Goal: Task Accomplishment & Management: Use online tool/utility

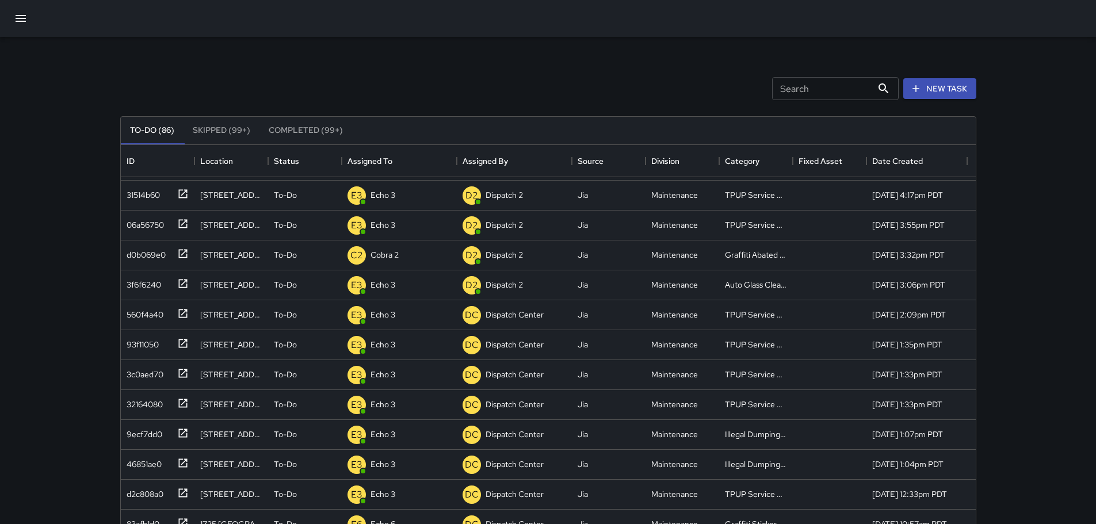
scroll to position [230, 0]
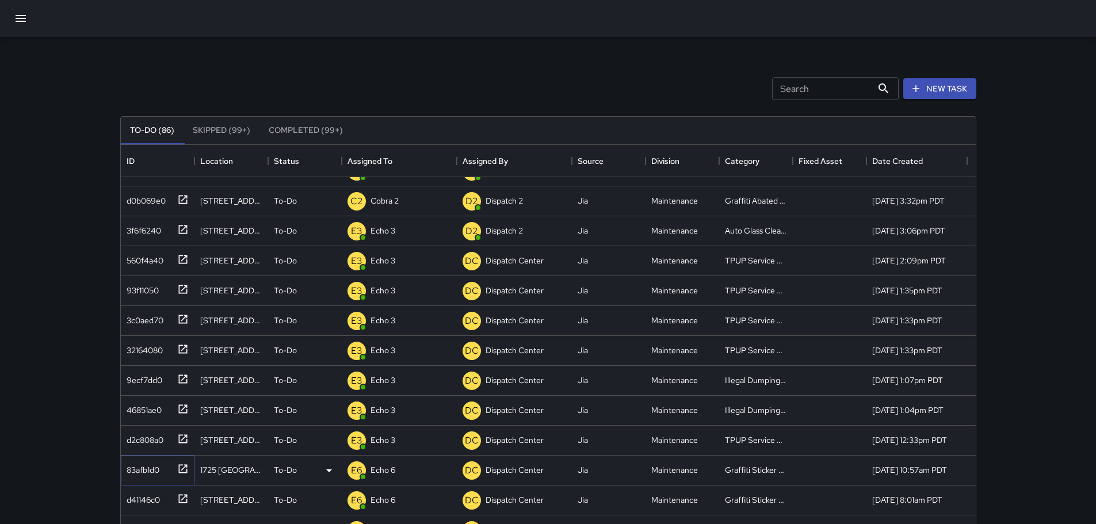
click at [183, 467] on icon at bounding box center [183, 469] width 12 height 12
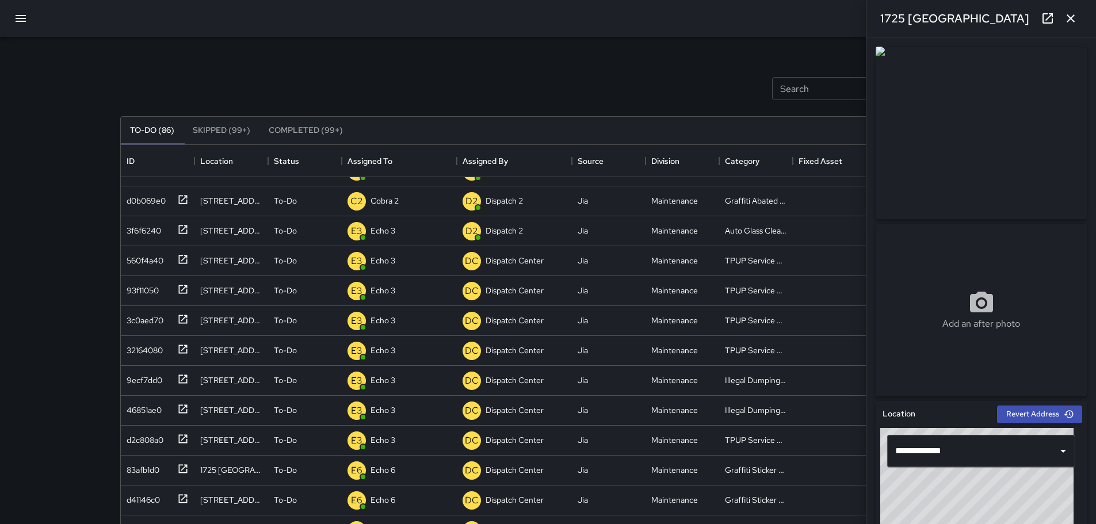
click at [1063, 21] on icon "button" at bounding box center [1070, 19] width 14 height 14
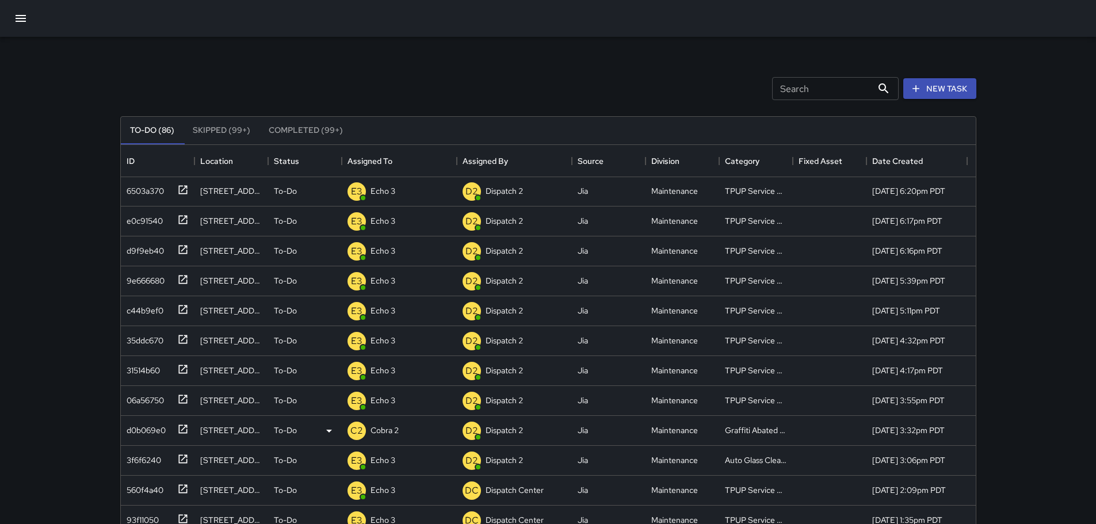
scroll to position [0, 0]
click at [298, 186] on div "To-Do" at bounding box center [305, 192] width 62 height 14
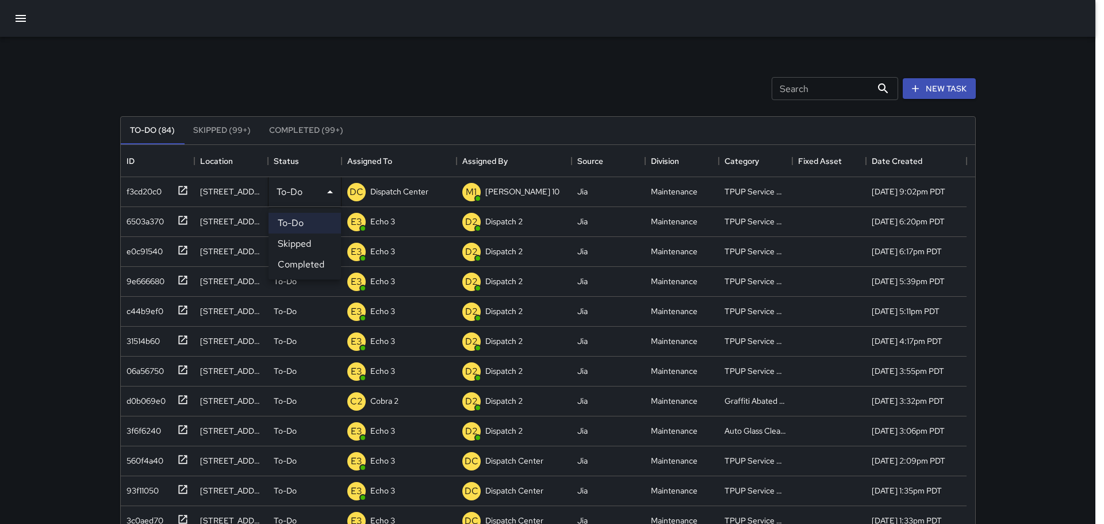
click at [330, 195] on div at bounding box center [552, 262] width 1104 height 524
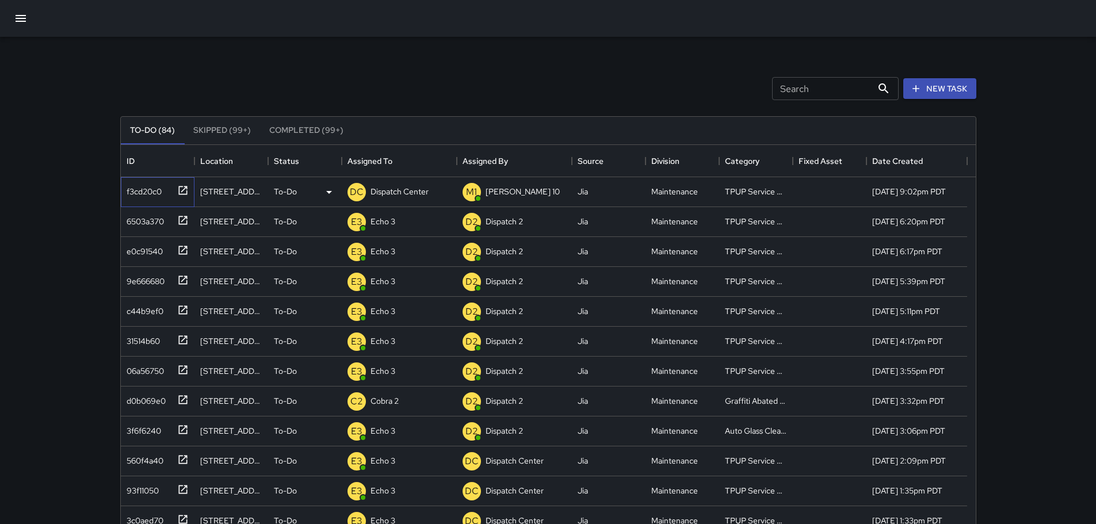
click at [186, 192] on icon at bounding box center [183, 191] width 12 height 12
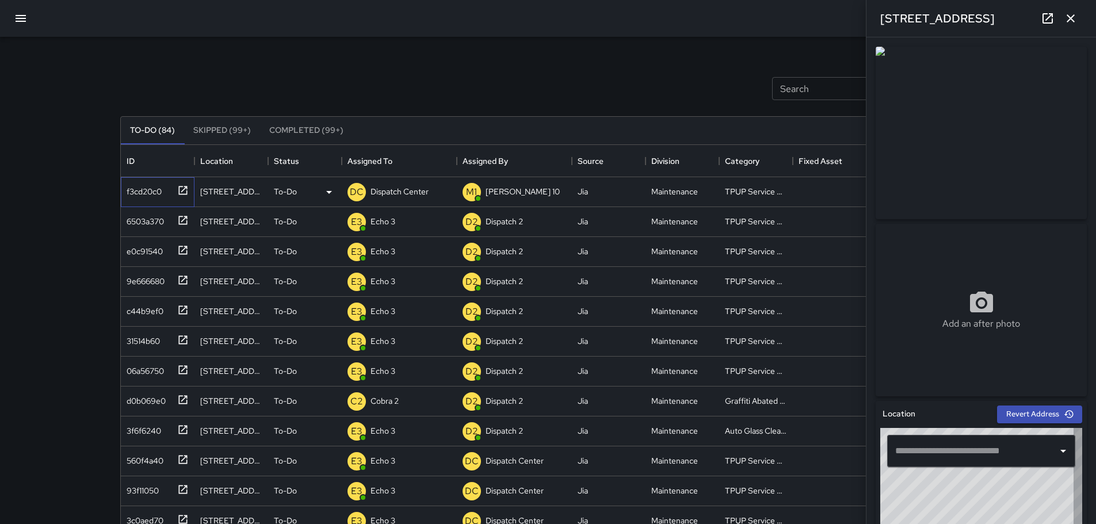
type input "**********"
click at [1065, 26] on button "button" at bounding box center [1070, 18] width 23 height 23
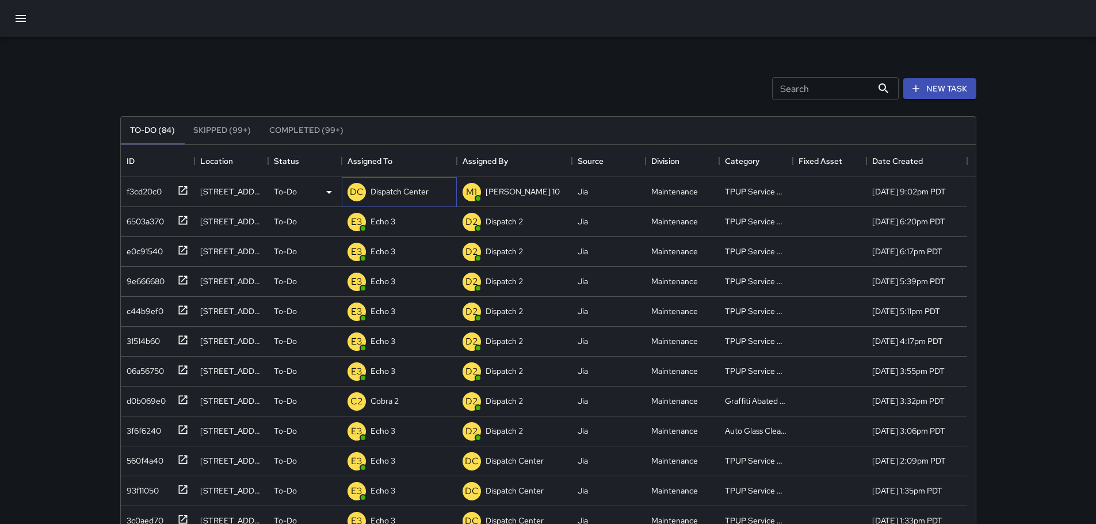
click at [401, 187] on p "Dispatch Center" at bounding box center [399, 192] width 58 height 12
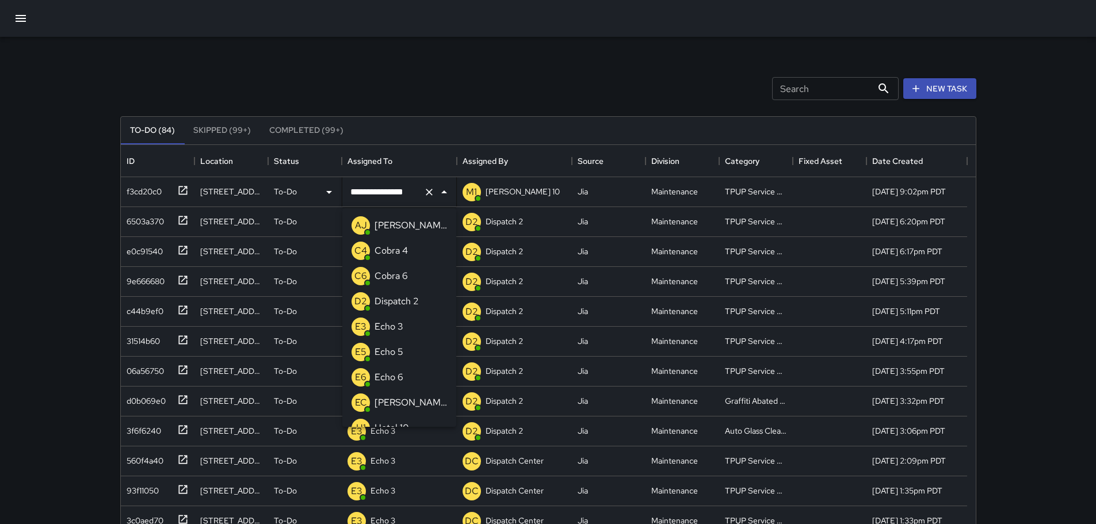
scroll to position [672, 0]
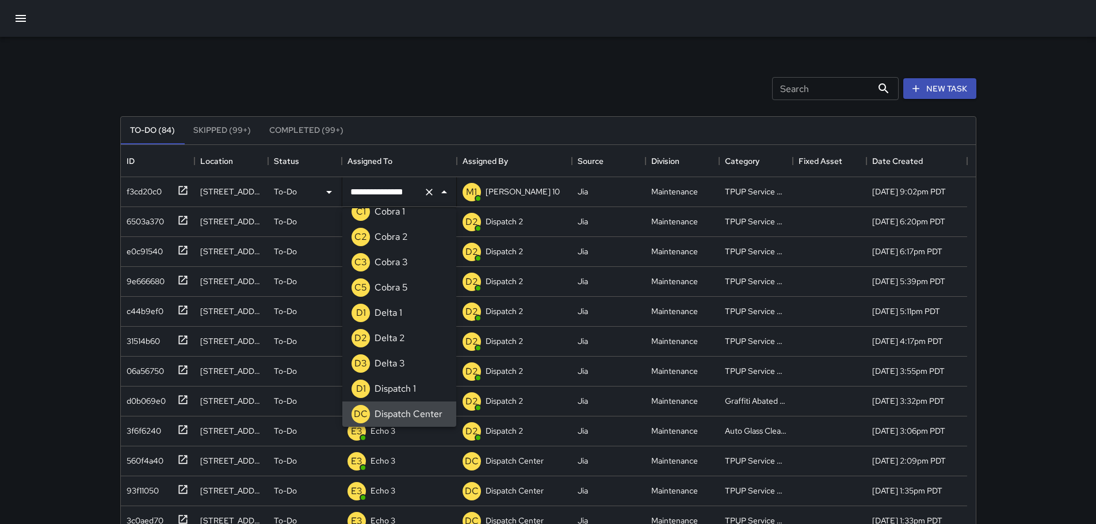
click at [426, 193] on icon "Clear" at bounding box center [429, 192] width 12 height 12
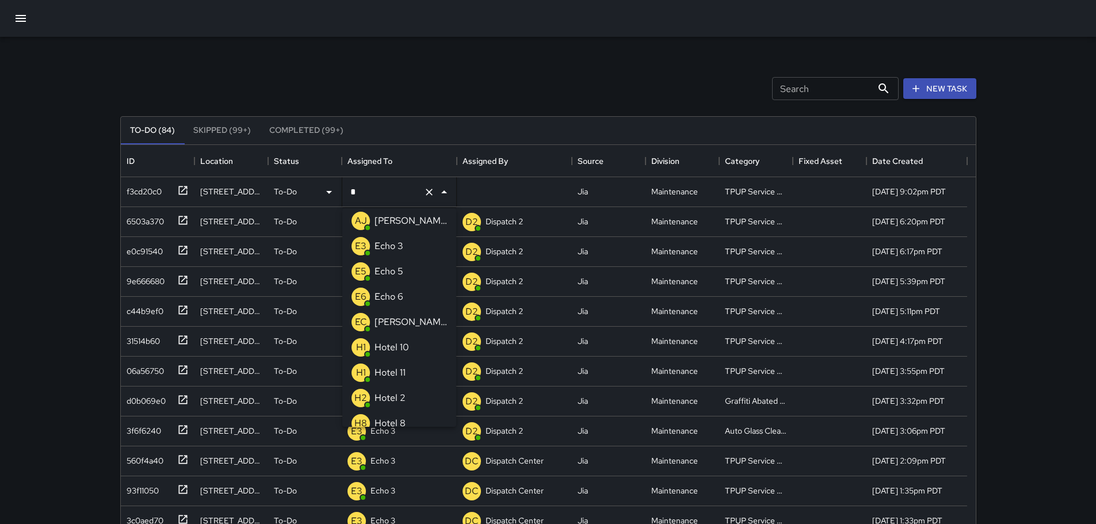
type input "**"
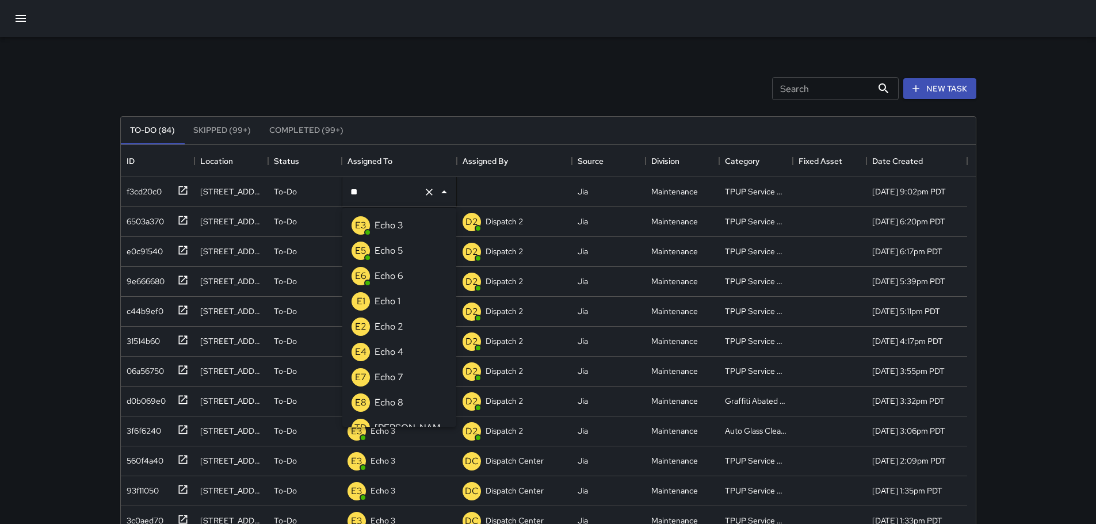
click at [404, 228] on div "Echo 3" at bounding box center [388, 225] width 33 height 18
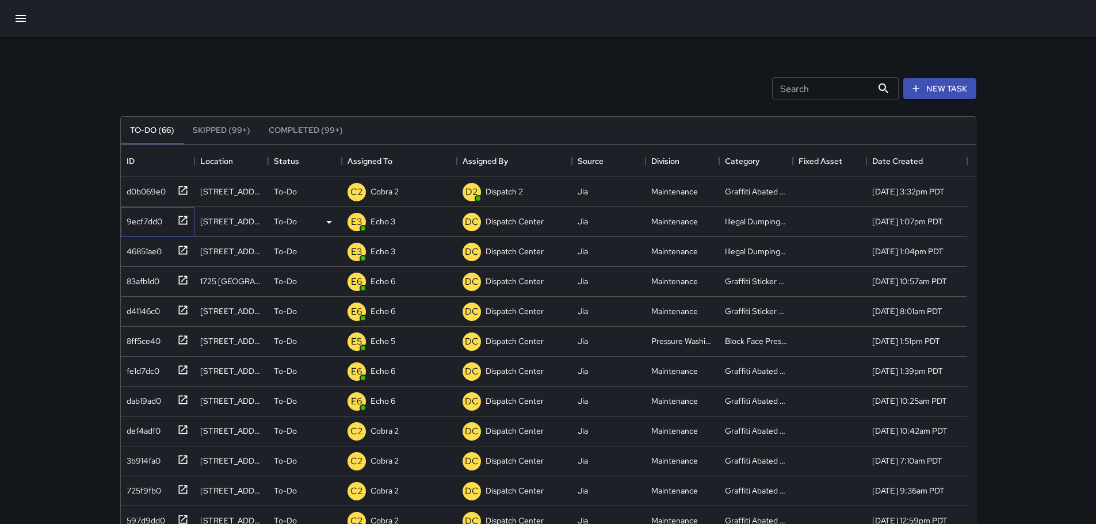
click at [181, 221] on icon at bounding box center [183, 221] width 12 height 12
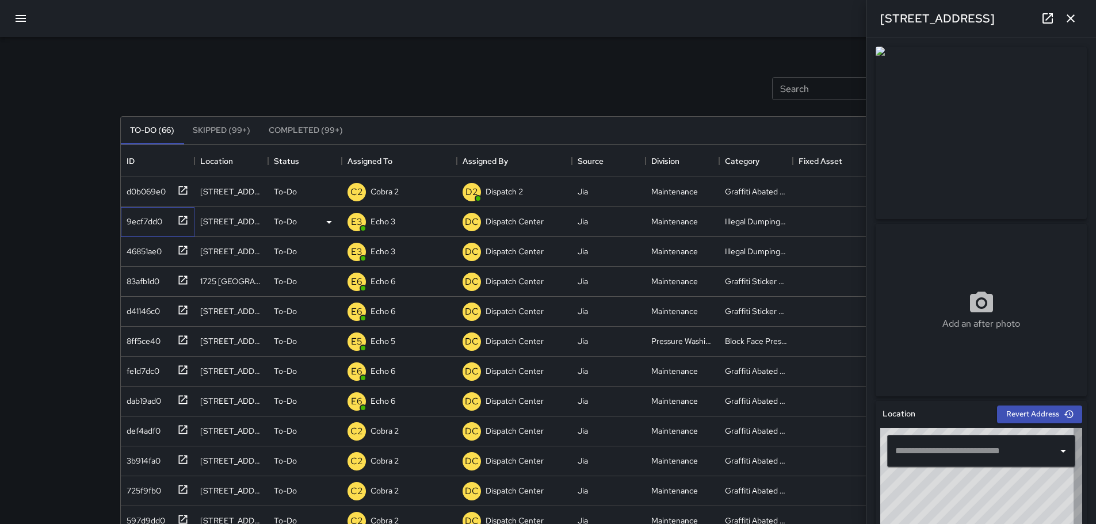
type input "**********"
click at [1065, 18] on icon "button" at bounding box center [1070, 19] width 14 height 14
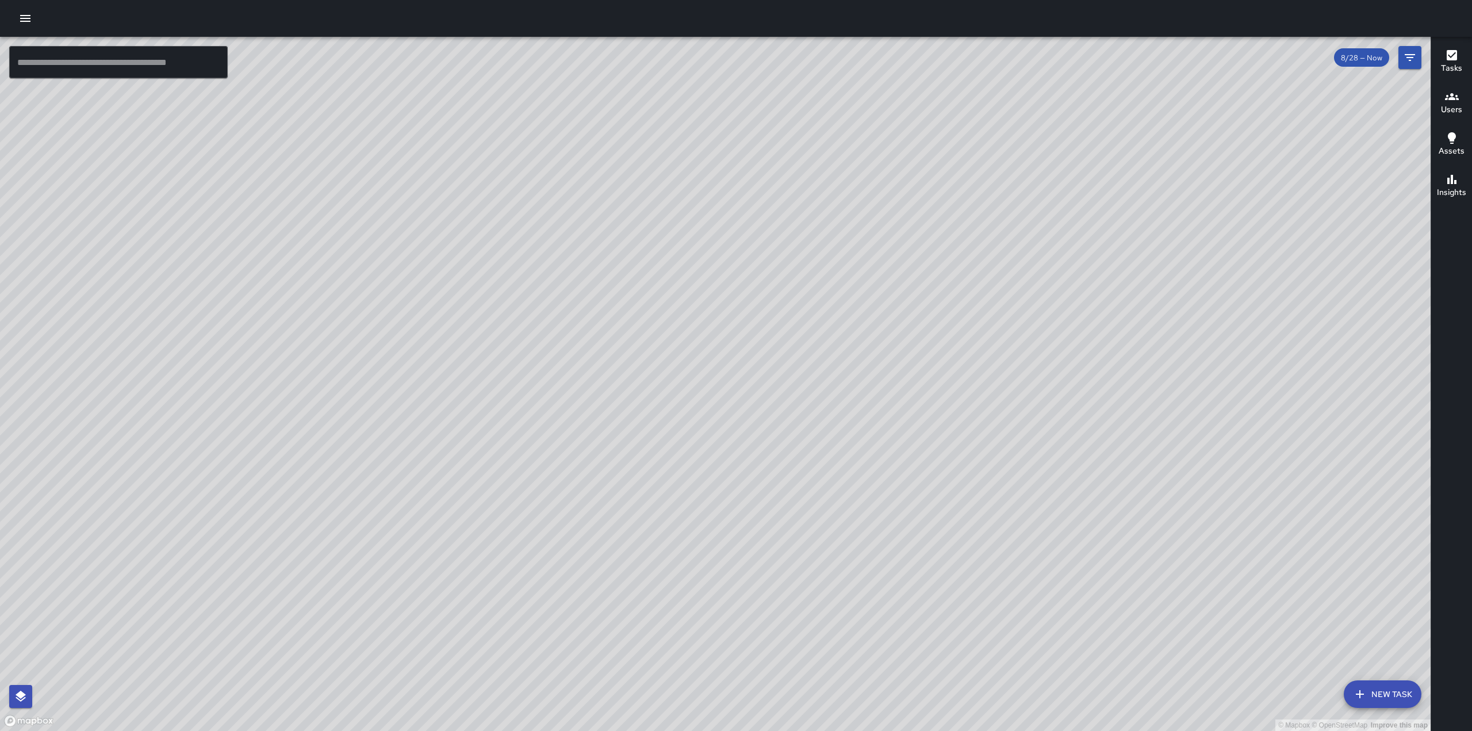
drag, startPoint x: 834, startPoint y: 269, endPoint x: 958, endPoint y: 182, distance: 151.6
click at [958, 182] on div "© Mapbox © OpenStreetMap Improve this map" at bounding box center [715, 384] width 1431 height 694
drag, startPoint x: 790, startPoint y: 319, endPoint x: 728, endPoint y: 326, distance: 61.9
click at [728, 327] on div "© Mapbox © OpenStreetMap Improve this map" at bounding box center [715, 384] width 1431 height 694
drag, startPoint x: 723, startPoint y: 373, endPoint x: 751, endPoint y: 277, distance: 99.4
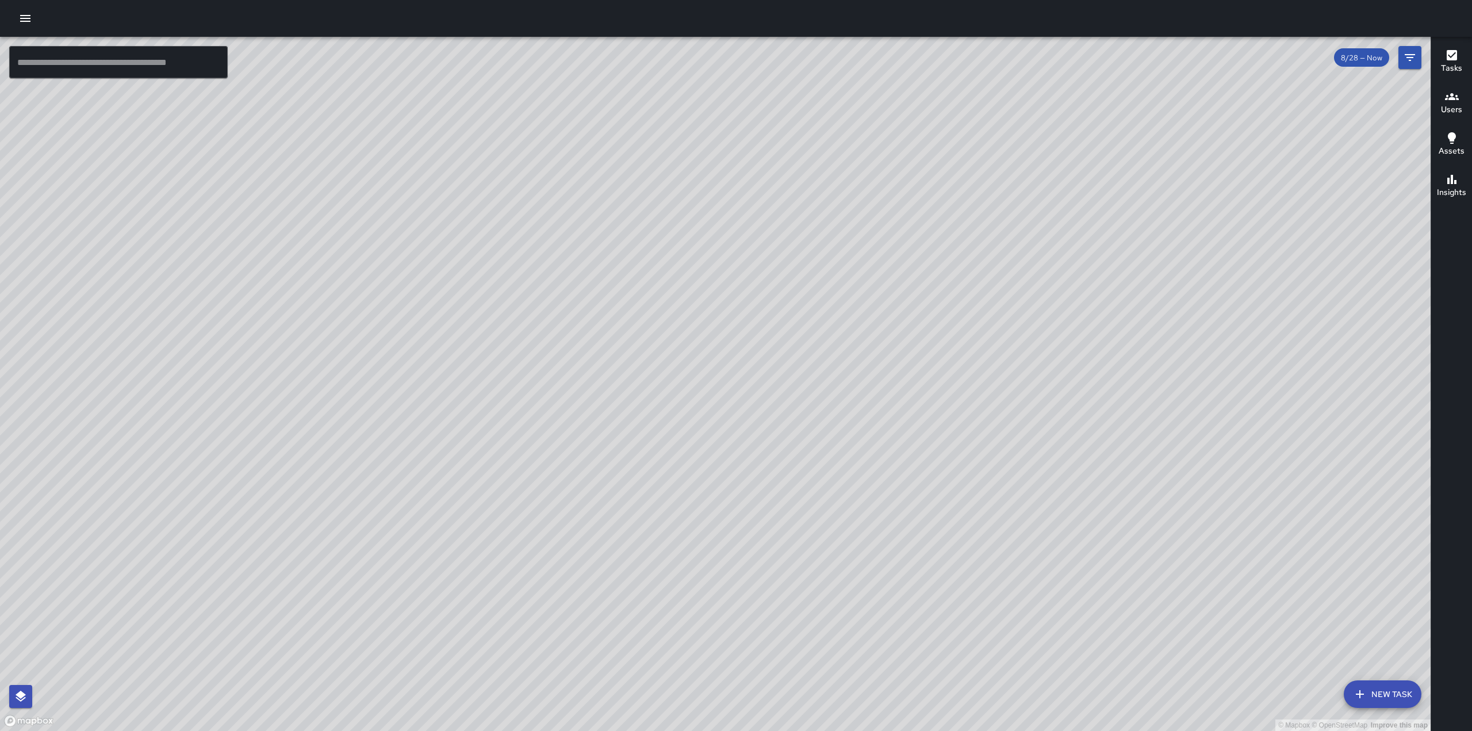
click at [751, 277] on div "© Mapbox © OpenStreetMap Improve this map" at bounding box center [715, 384] width 1431 height 694
drag, startPoint x: 775, startPoint y: 132, endPoint x: 730, endPoint y: 305, distance: 178.1
click at [730, 305] on div "© Mapbox © OpenStreetMap Improve this map" at bounding box center [715, 384] width 1431 height 694
drag, startPoint x: 805, startPoint y: 216, endPoint x: 763, endPoint y: 280, distance: 76.4
click at [763, 280] on div "© Mapbox © OpenStreetMap Improve this map" at bounding box center [715, 384] width 1431 height 694
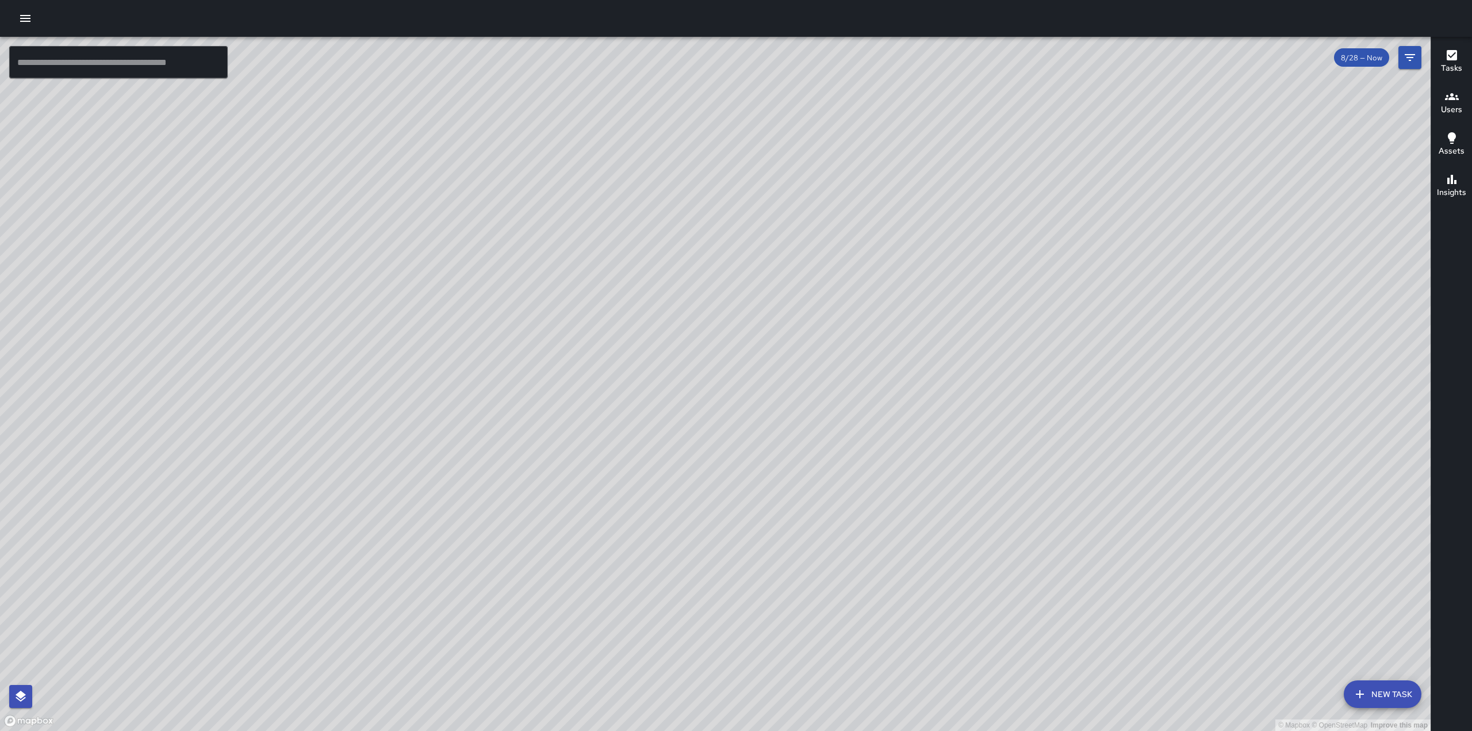
drag, startPoint x: 1038, startPoint y: 143, endPoint x: 1112, endPoint y: 147, distance: 74.3
click at [1112, 147] on div "© Mapbox © OpenStreetMap Improve this map" at bounding box center [715, 384] width 1431 height 694
drag, startPoint x: 735, startPoint y: 328, endPoint x: 772, endPoint y: 270, distance: 68.3
click at [771, 271] on div "© Mapbox © OpenStreetMap Improve this map" at bounding box center [715, 384] width 1431 height 694
click at [1443, 58] on div "Tasks" at bounding box center [1451, 61] width 21 height 26
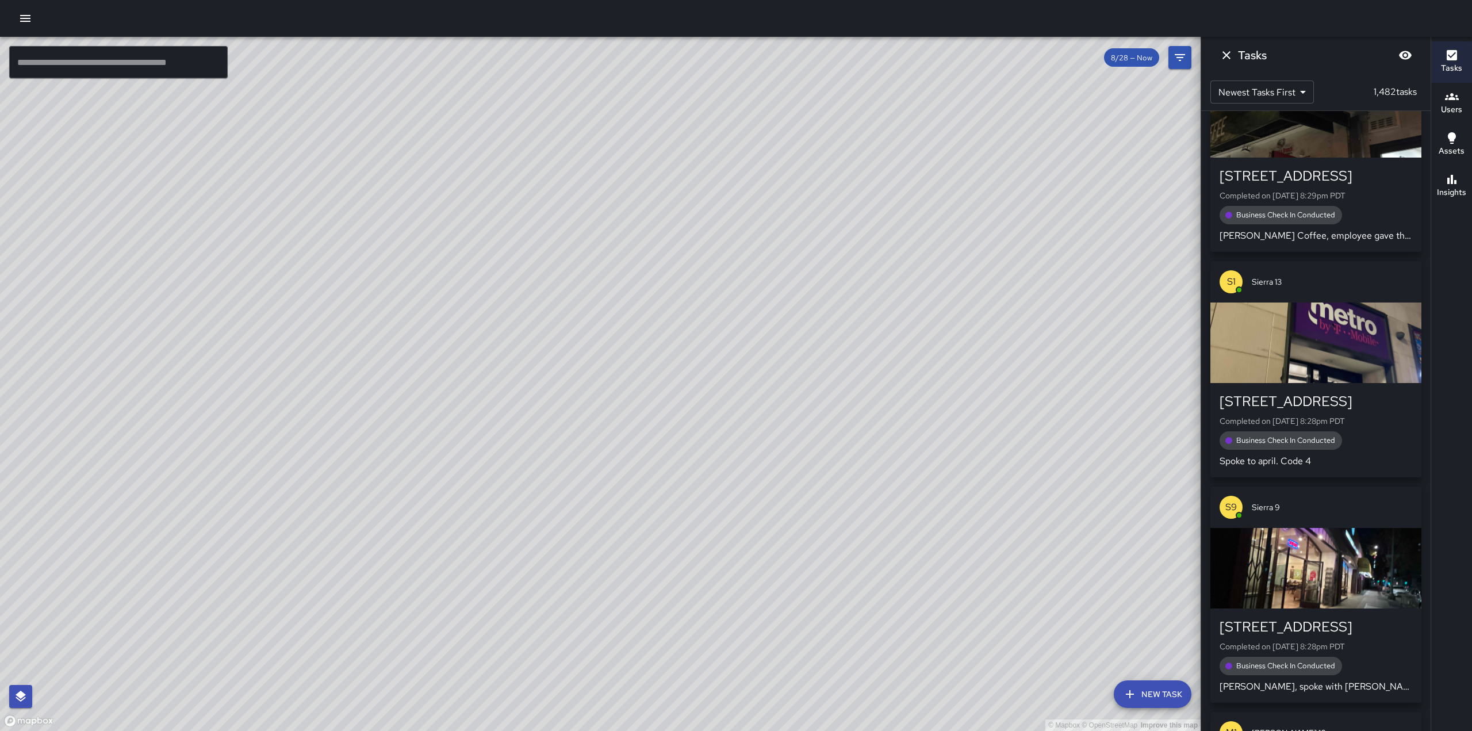
scroll to position [3553, 0]
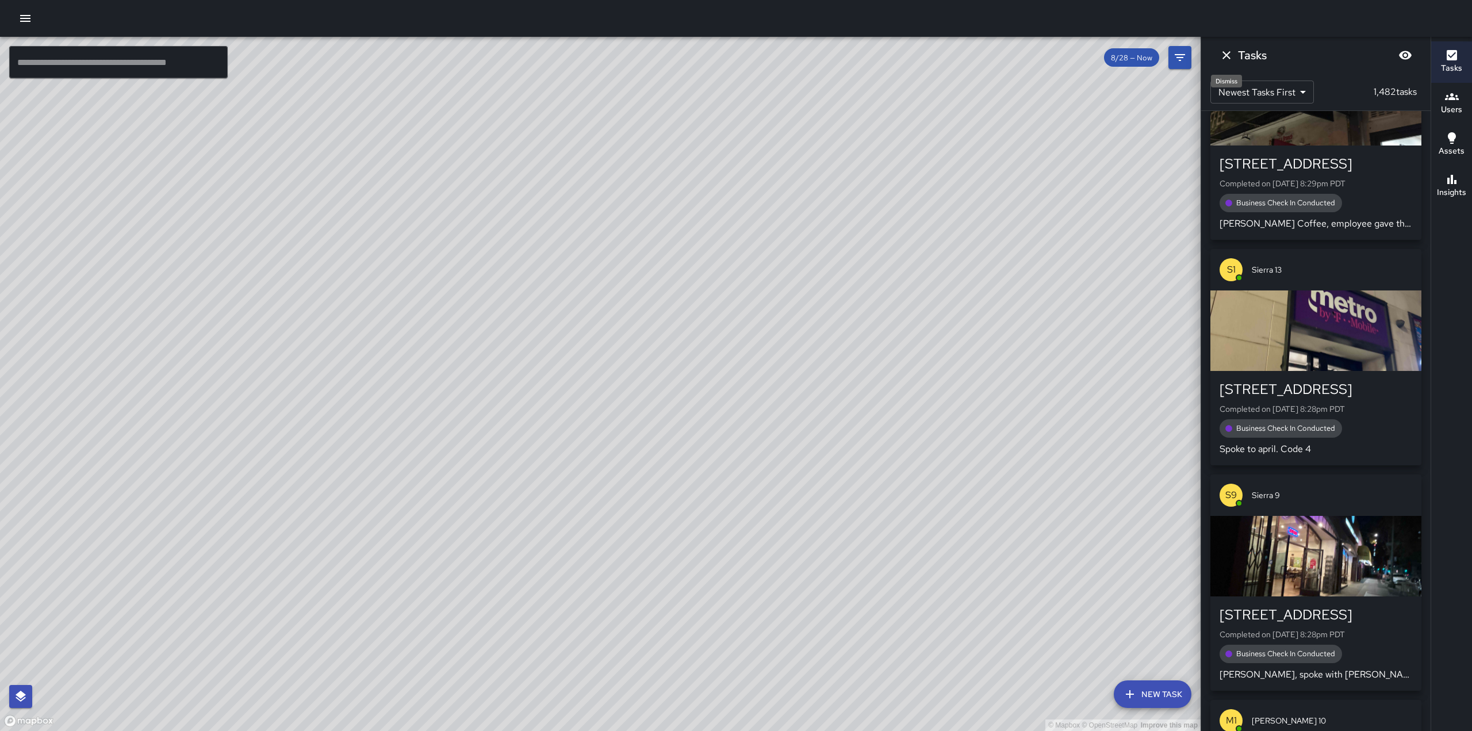
click at [1226, 55] on icon "Dismiss" at bounding box center [1227, 55] width 8 height 8
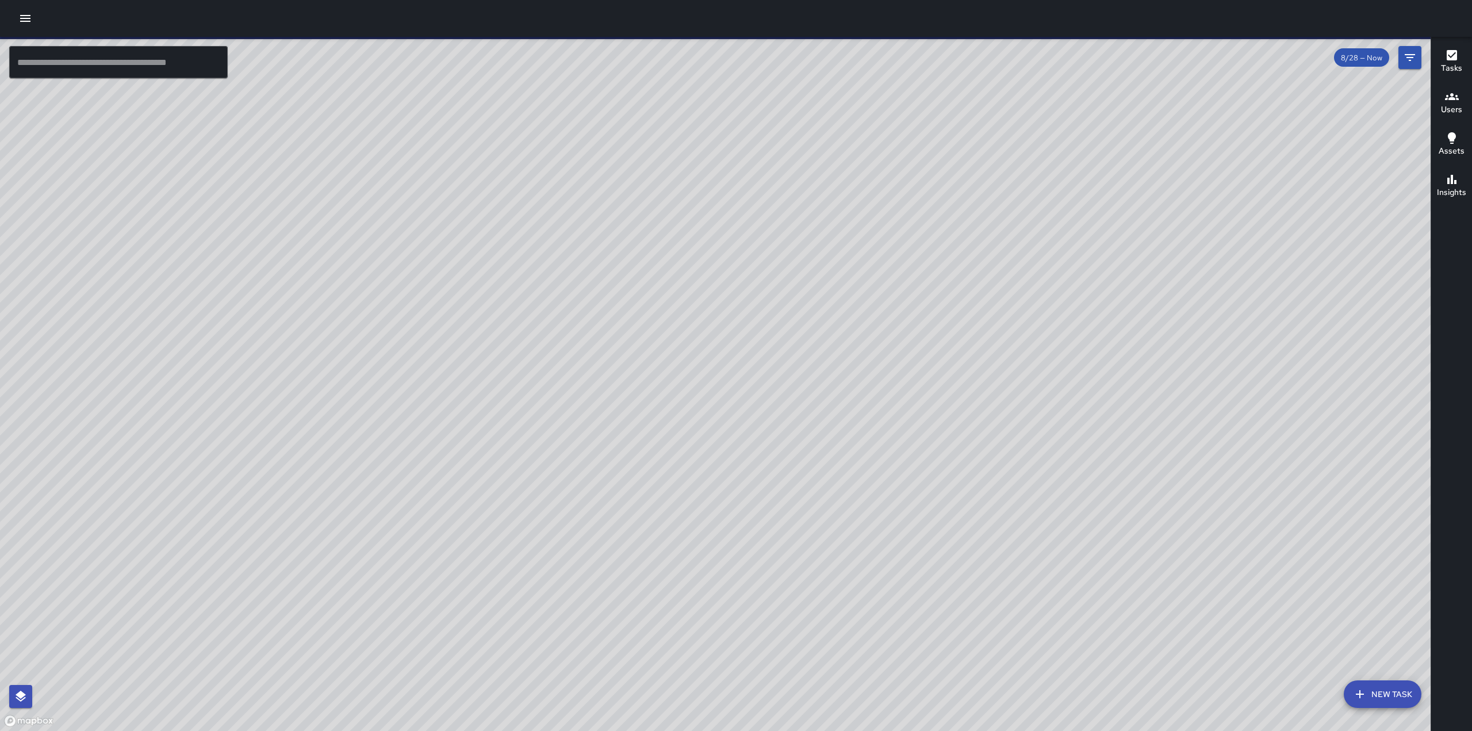
click at [1452, 67] on h6 "Tasks" at bounding box center [1451, 68] width 21 height 13
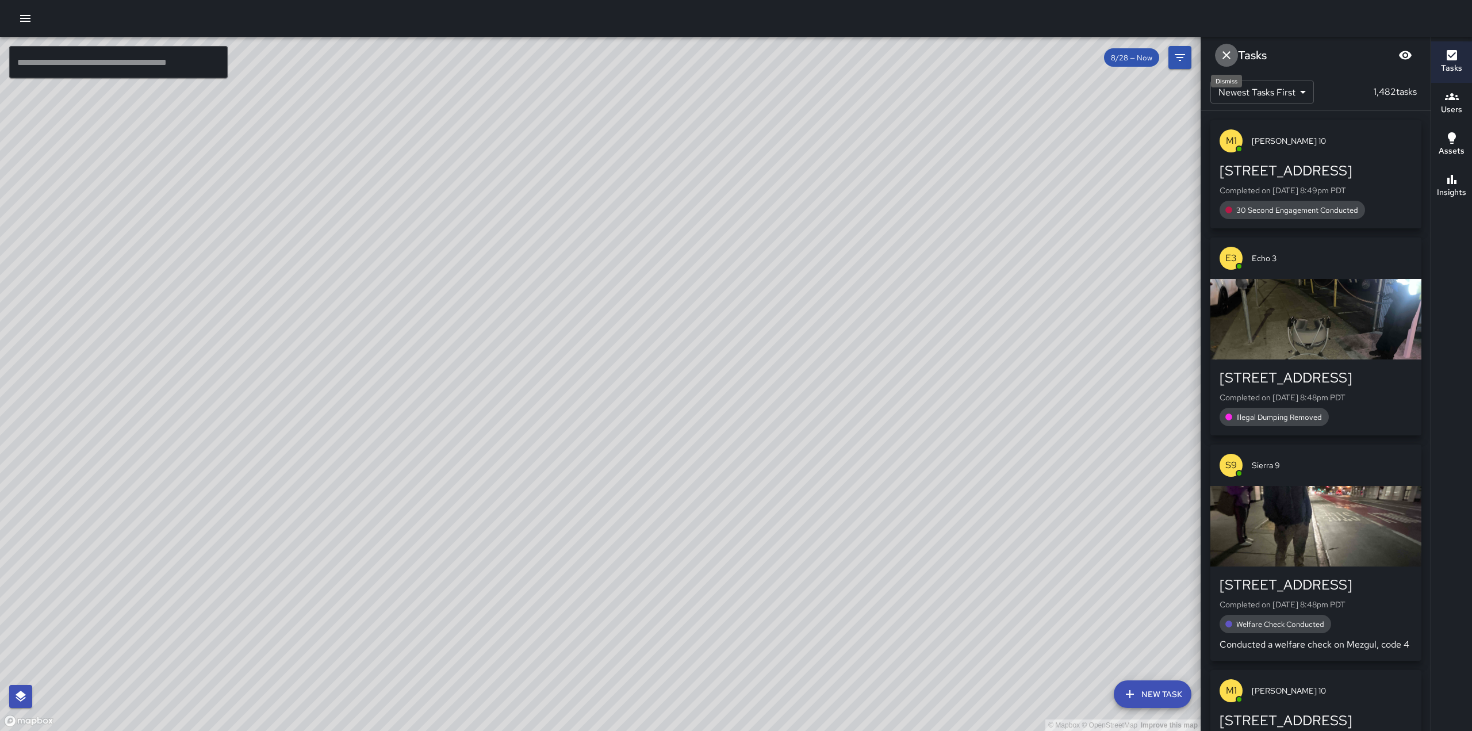
click at [1229, 55] on icon "Dismiss" at bounding box center [1227, 55] width 14 height 14
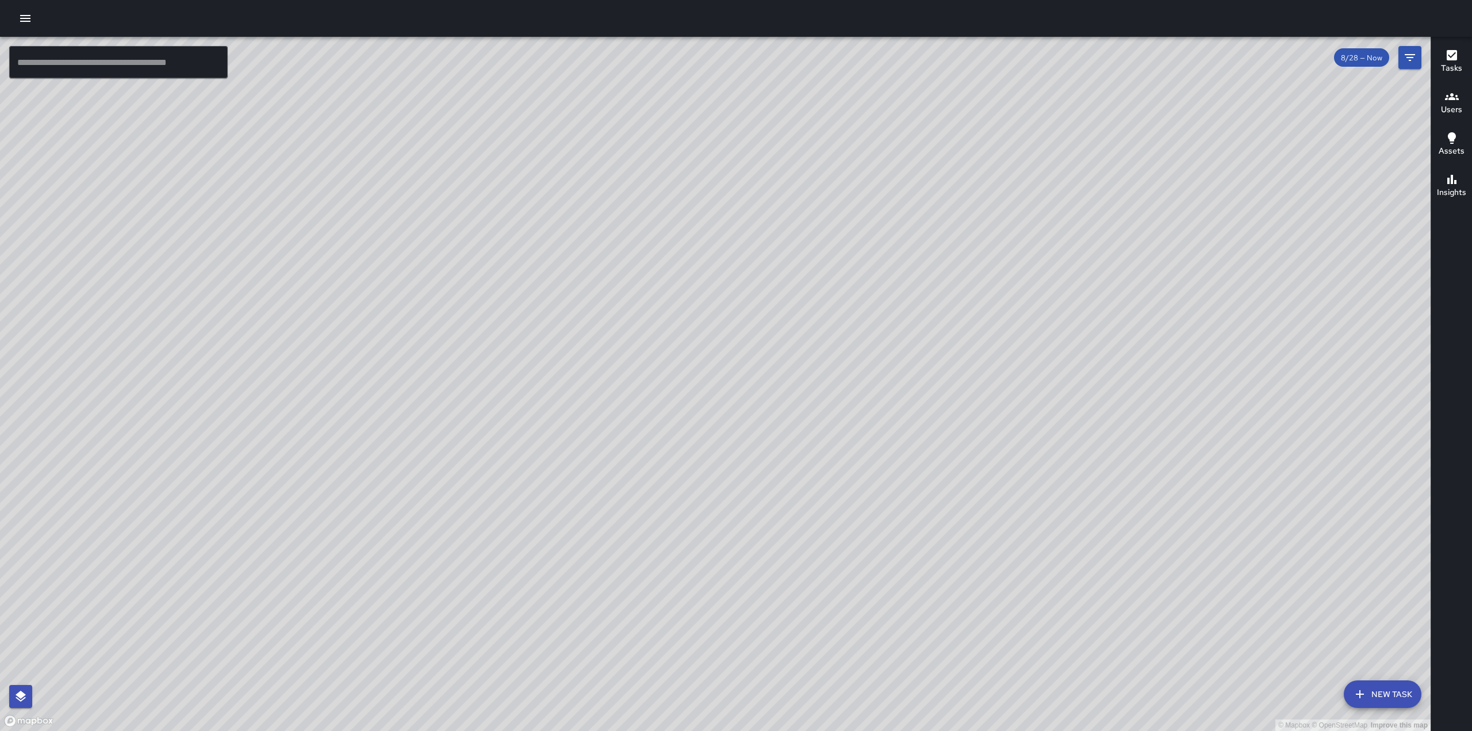
drag, startPoint x: 575, startPoint y: 465, endPoint x: 654, endPoint y: 376, distance: 119.0
click at [653, 378] on div "© Mapbox © OpenStreetMap Improve this map" at bounding box center [715, 384] width 1431 height 694
drag, startPoint x: 485, startPoint y: 387, endPoint x: 612, endPoint y: 288, distance: 161.4
click at [611, 289] on div "© Mapbox © OpenStreetMap Improve this map" at bounding box center [715, 384] width 1431 height 694
drag, startPoint x: 331, startPoint y: 368, endPoint x: 484, endPoint y: 232, distance: 204.1
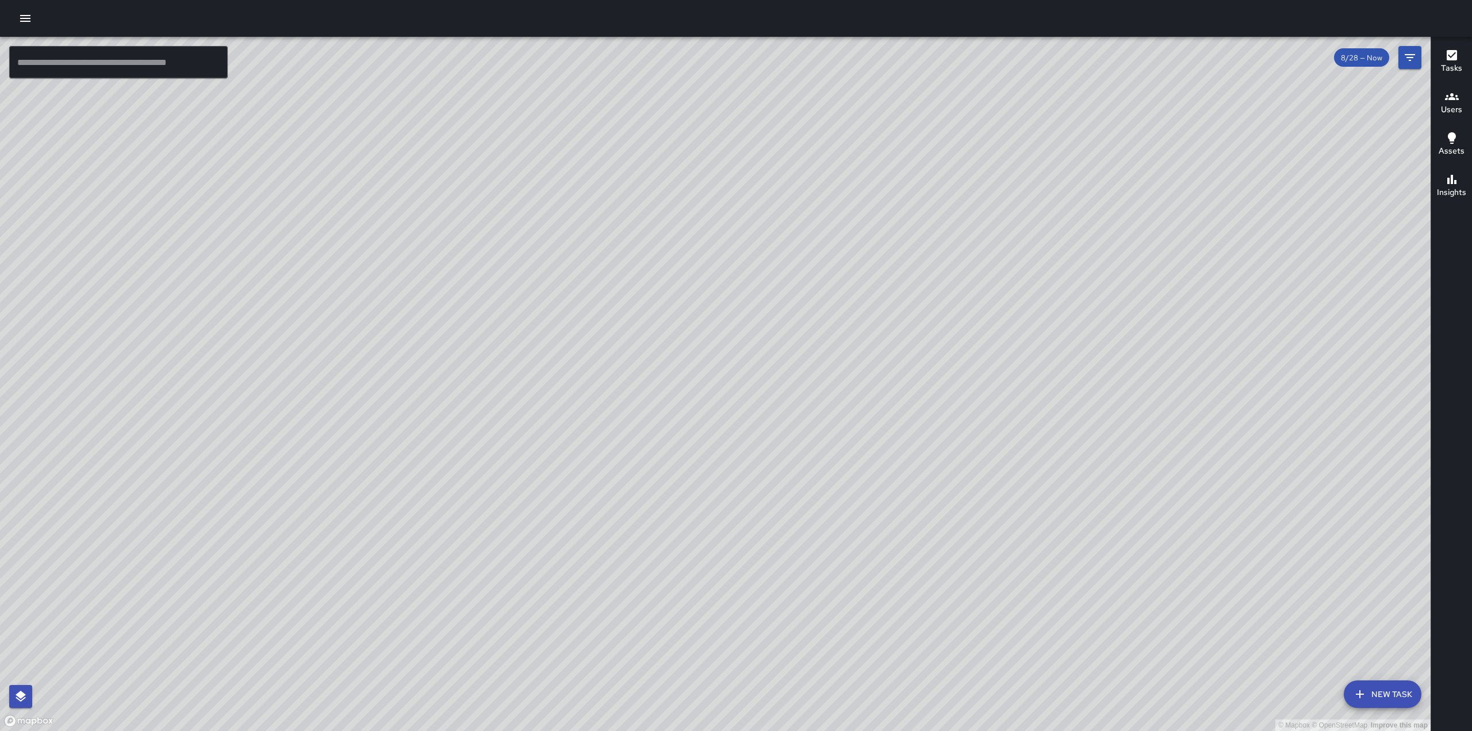
click at [484, 232] on div "© Mapbox © OpenStreetMap Improve this map" at bounding box center [715, 384] width 1431 height 694
